Goal: Navigation & Orientation: Find specific page/section

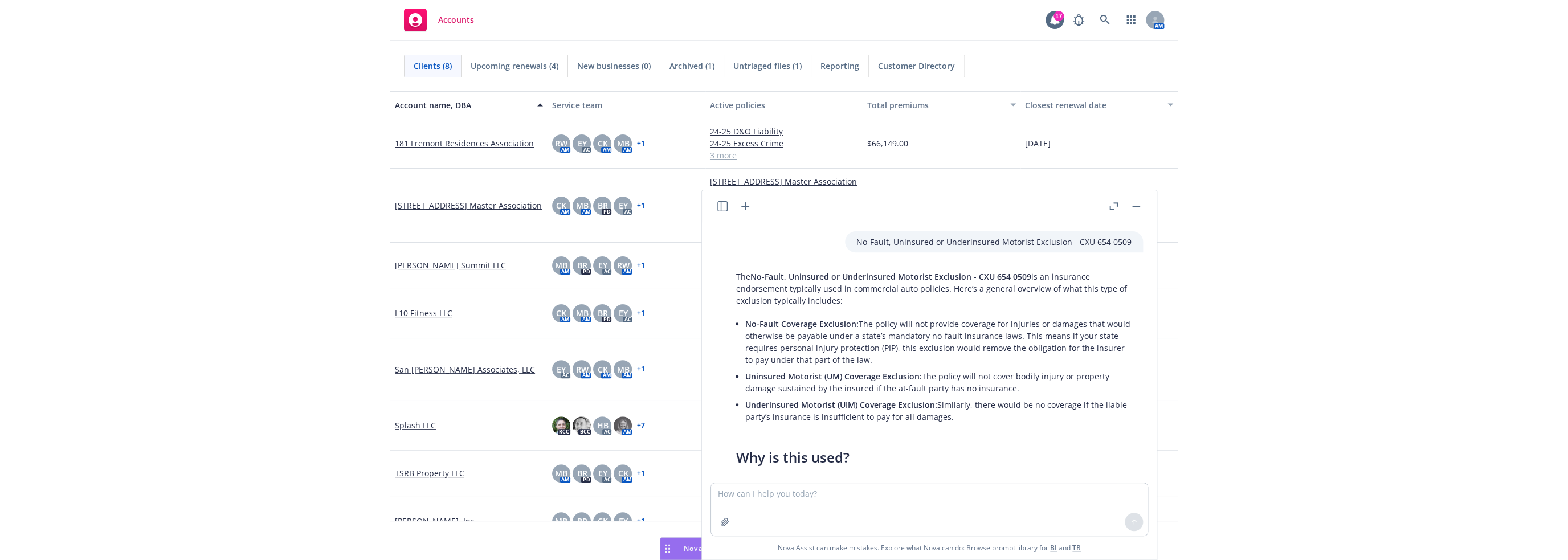
scroll to position [2205, 0]
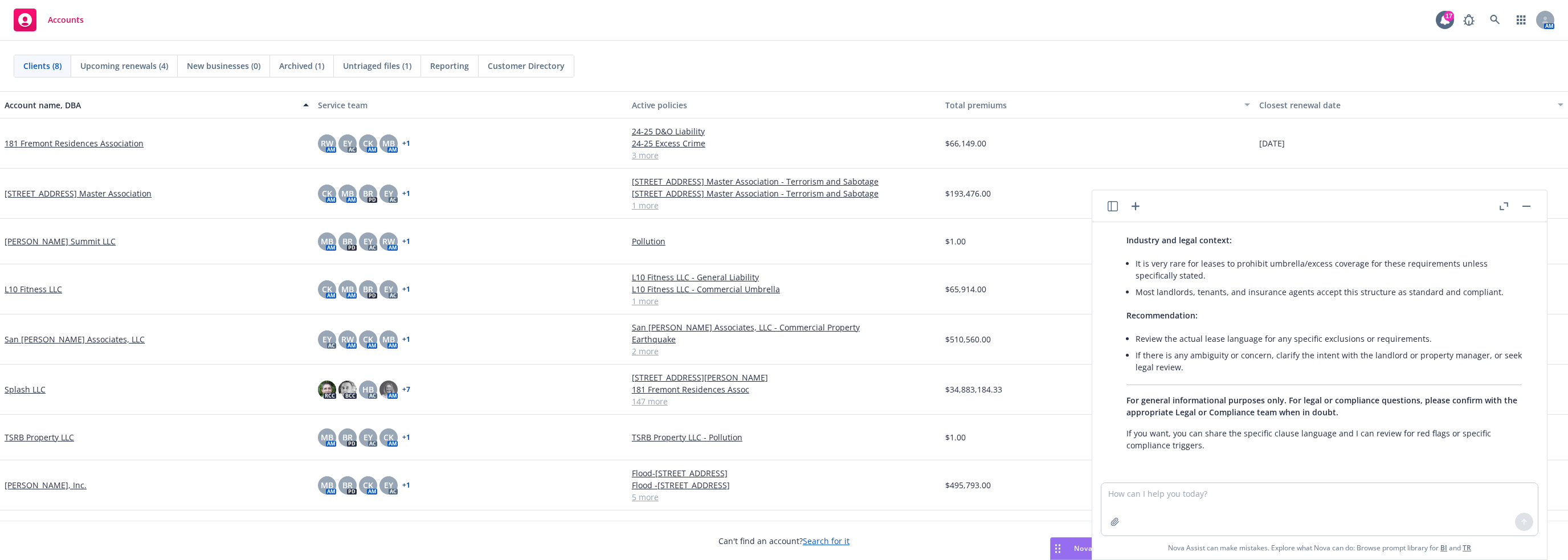
click at [31, 386] on link "Splash LLC" at bounding box center [25, 388] width 41 height 12
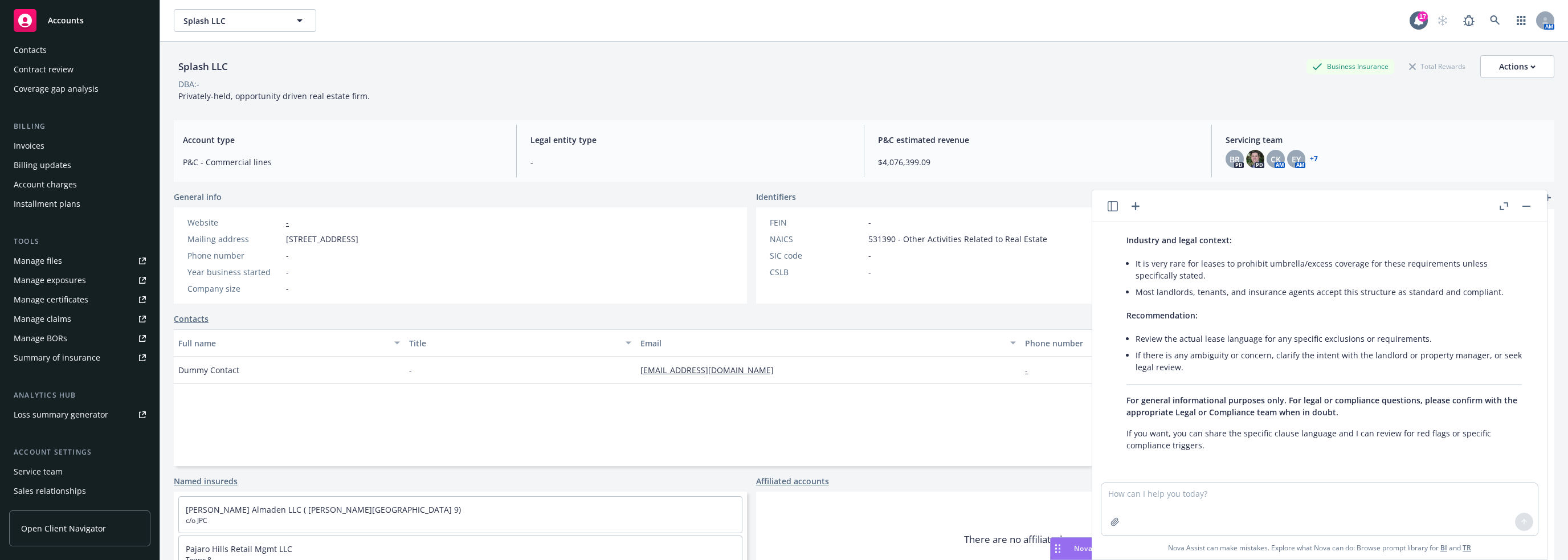
scroll to position [125, 0]
click at [242, 20] on span "Splash LLC" at bounding box center [232, 20] width 99 height 12
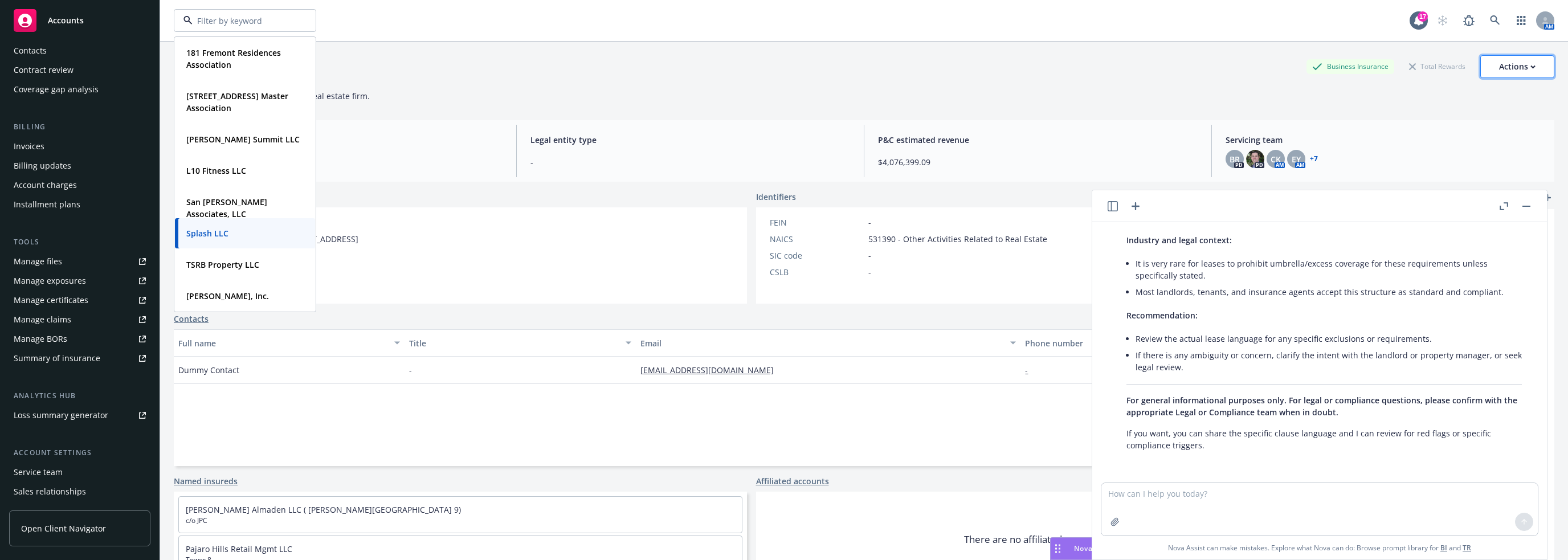
click at [787, 70] on button "Actions" at bounding box center [1516, 66] width 74 height 23
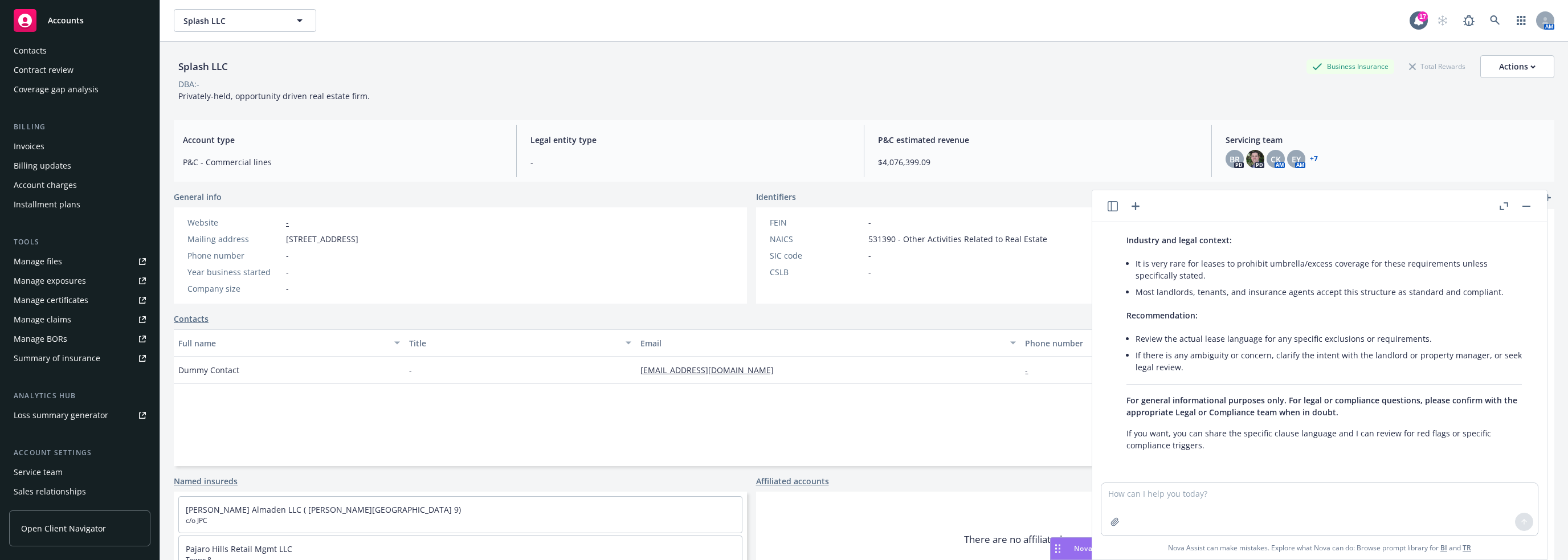
click at [401, 45] on div "Splash LLC Business Insurance Total Rewards Actions Actions Edit account summar…" at bounding box center [864, 76] width 1381 height 70
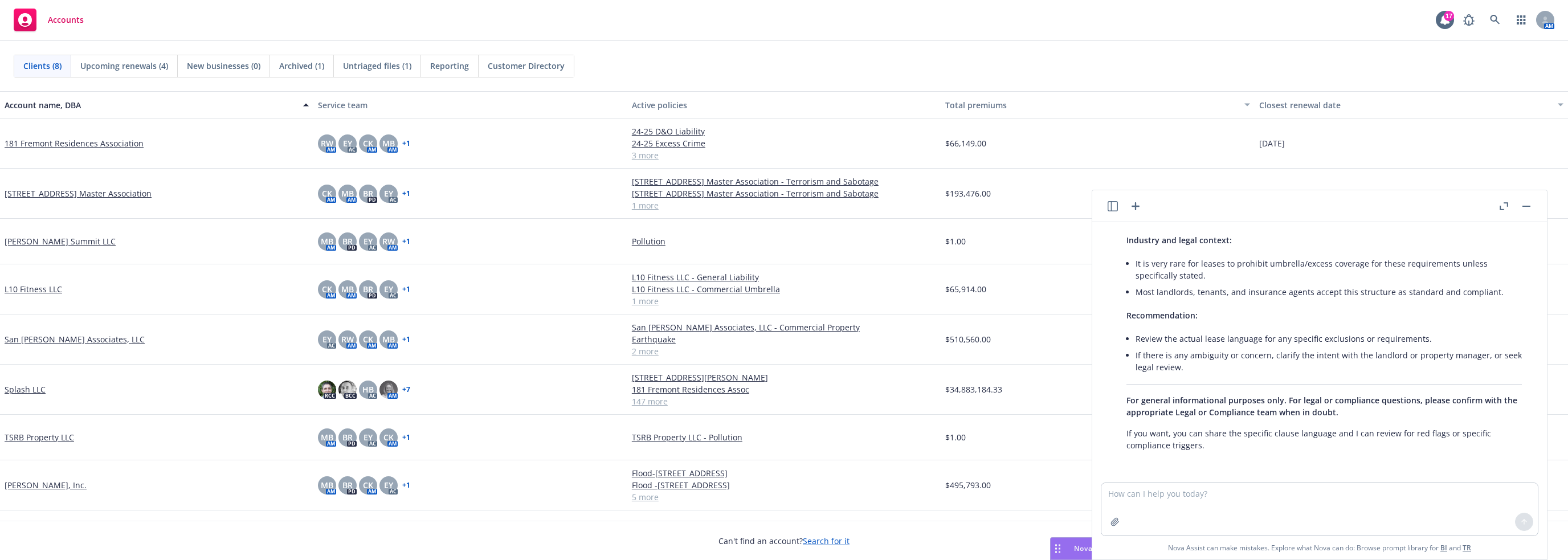
click at [525, 68] on span "Customer Directory" at bounding box center [526, 65] width 77 height 12
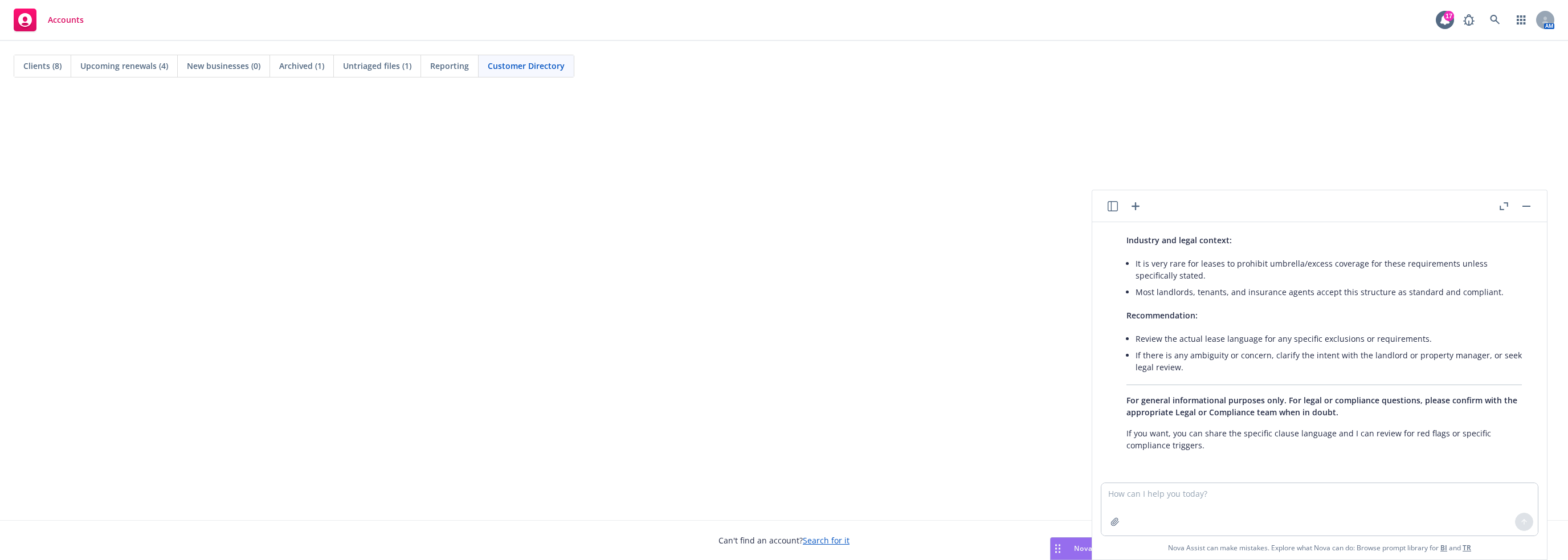
click at [525, 68] on span "Customer Directory" at bounding box center [526, 65] width 77 height 12
click at [46, 68] on span "Clients (8)" at bounding box center [42, 65] width 38 height 12
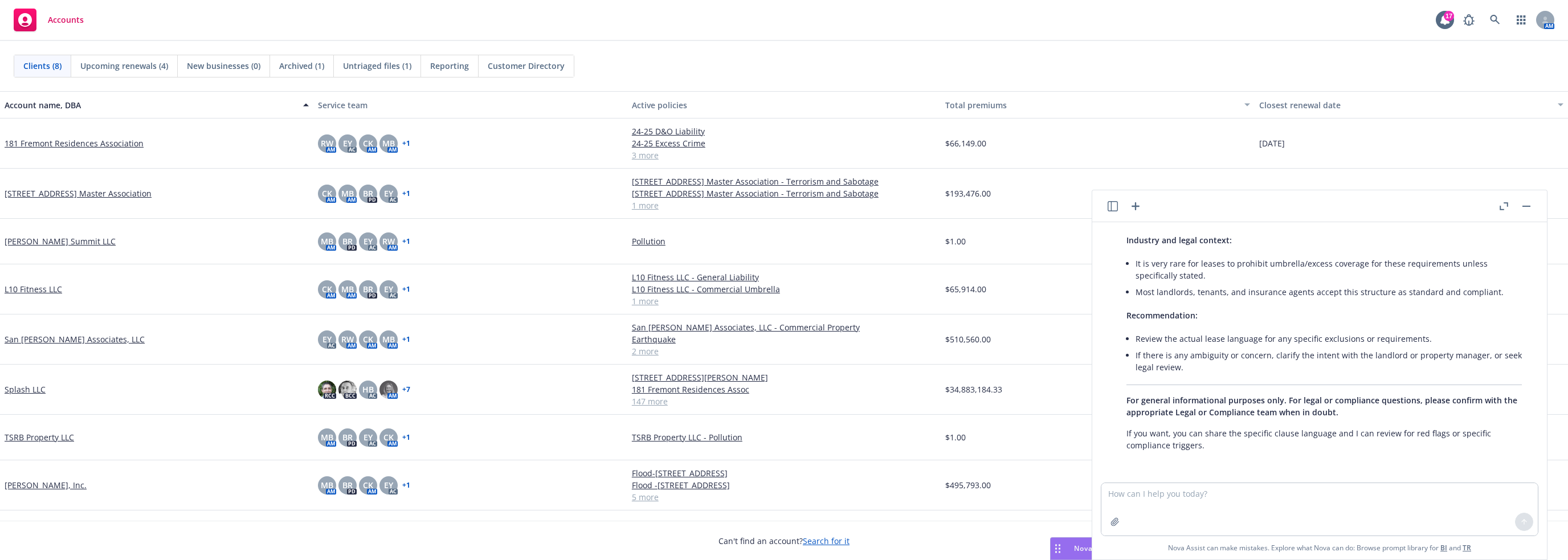
click at [45, 485] on link "[PERSON_NAME], Inc." at bounding box center [45, 484] width 82 height 12
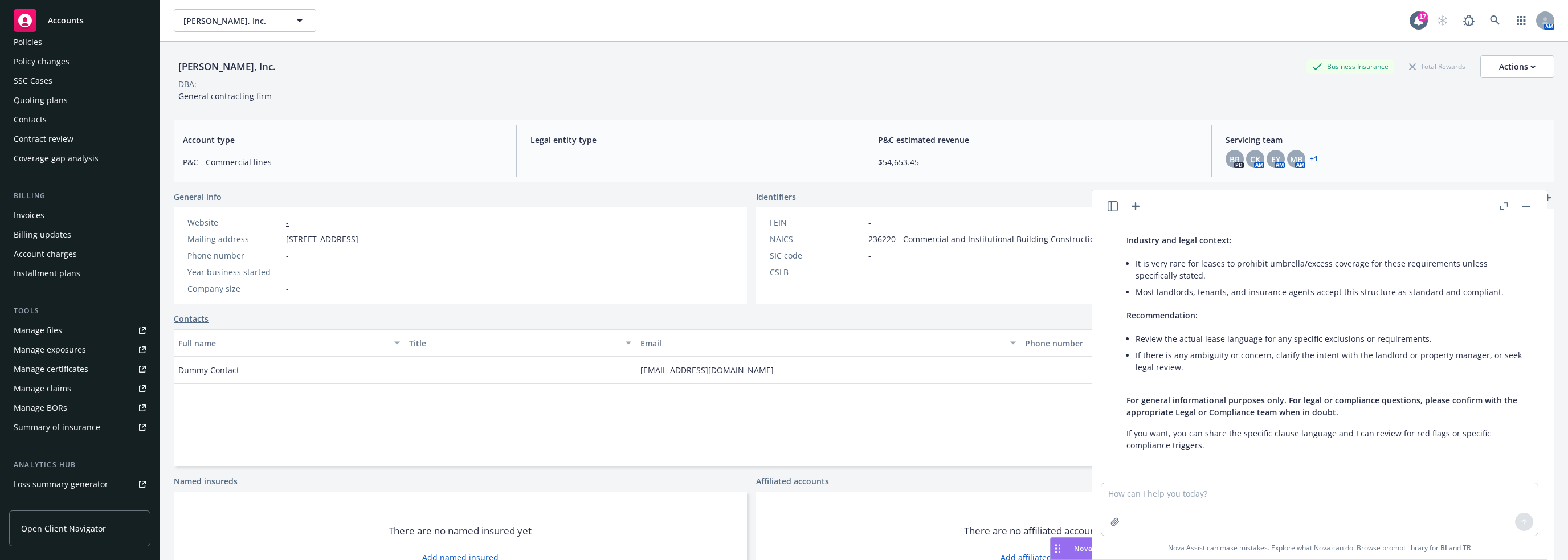
scroll to position [57, 0]
